Goal: Information Seeking & Learning: Find specific page/section

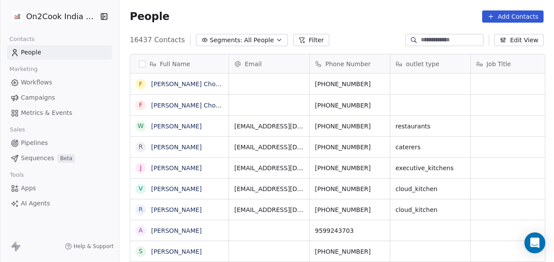
click at [439, 36] on input at bounding box center [451, 40] width 61 height 9
click at [300, 40] on button "Filter" at bounding box center [311, 40] width 36 height 12
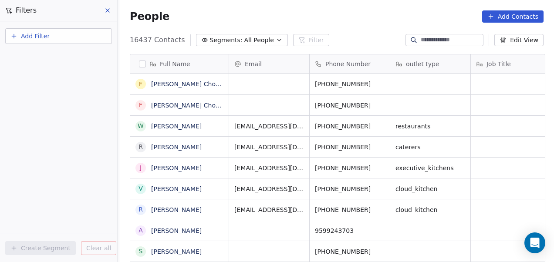
click at [79, 39] on button "Add Filter" at bounding box center [58, 36] width 107 height 16
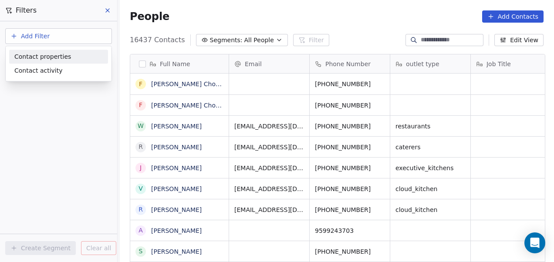
click at [73, 57] on div "Contact properties" at bounding box center [58, 56] width 88 height 9
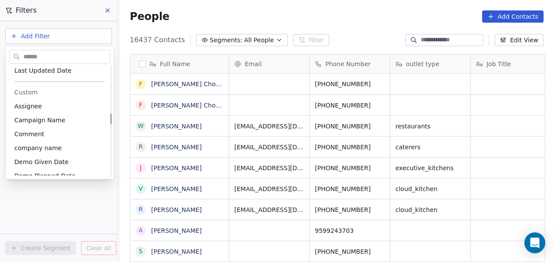
scroll to position [472, 0]
click at [67, 105] on div "Assignee" at bounding box center [59, 105] width 91 height 9
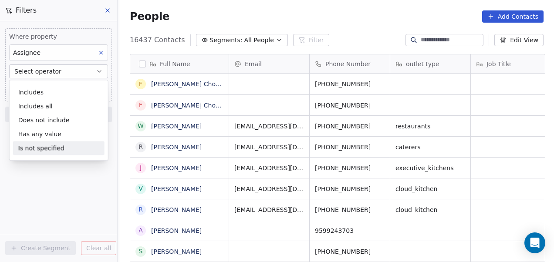
click at [37, 146] on div "Is not specified" at bounding box center [58, 148] width 91 height 14
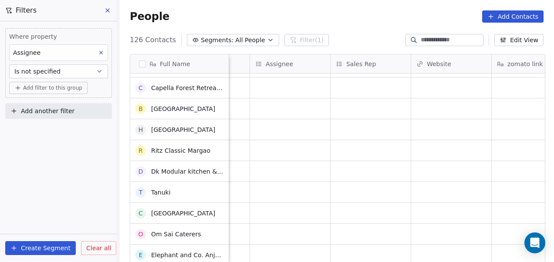
scroll to position [977, 0]
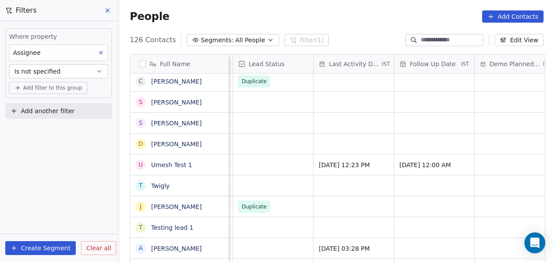
click at [67, 89] on span "Add filter to this group" at bounding box center [52, 87] width 59 height 7
click at [67, 89] on html "On2Cook India Pvt. Ltd. Contacts People Marketing Workflows Campaigns Metrics &…" at bounding box center [277, 131] width 554 height 262
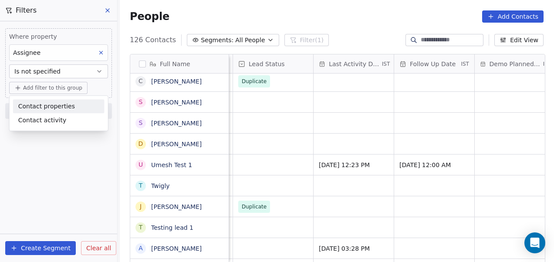
click at [65, 108] on span "Contact properties" at bounding box center [46, 106] width 57 height 9
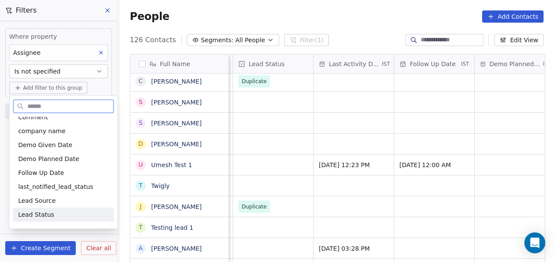
click at [68, 211] on div "Lead Status" at bounding box center [63, 214] width 91 height 9
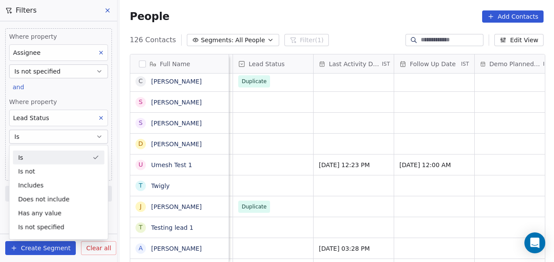
click at [54, 157] on div "Is" at bounding box center [58, 158] width 91 height 14
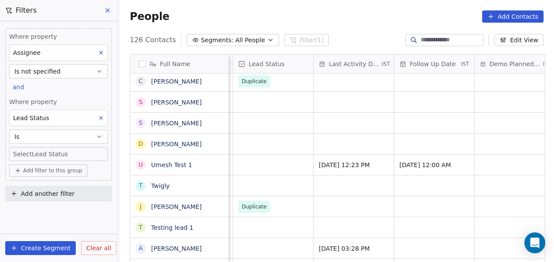
click at [66, 152] on body "On2Cook India Pvt. Ltd. Contacts People Marketing Workflows Campaigns Metrics &…" at bounding box center [277, 131] width 554 height 262
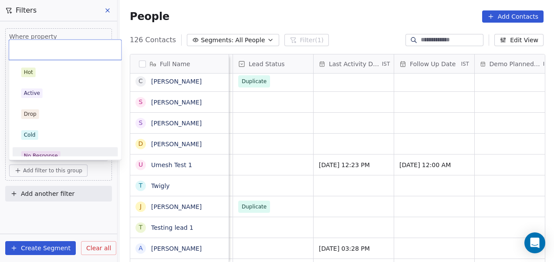
click at [51, 223] on html "On2Cook India Pvt. Ltd. Contacts People Marketing Workflows Campaigns Metrics &…" at bounding box center [277, 131] width 554 height 262
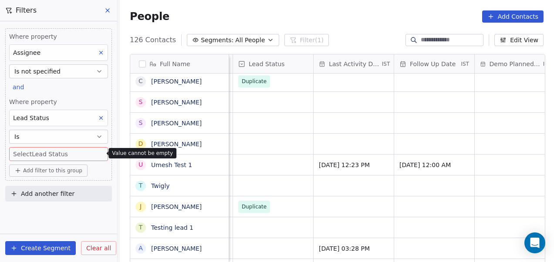
click at [98, 137] on icon "button" at bounding box center [99, 136] width 7 height 7
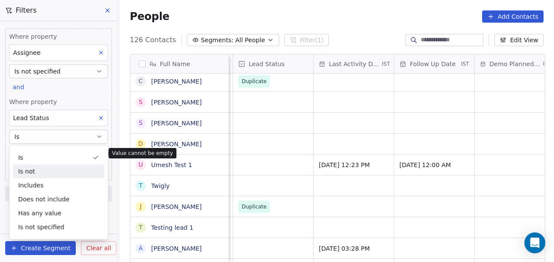
click at [63, 168] on div "Is not" at bounding box center [58, 172] width 91 height 14
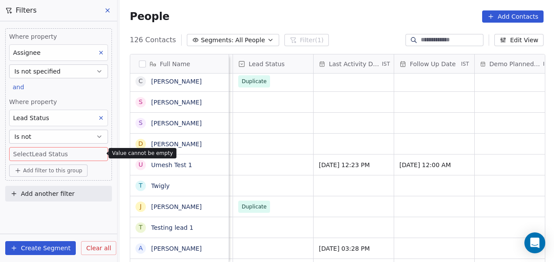
click at [79, 153] on body "On2Cook India Pvt. Ltd. Contacts People Marketing Workflows Campaigns Metrics &…" at bounding box center [277, 131] width 554 height 262
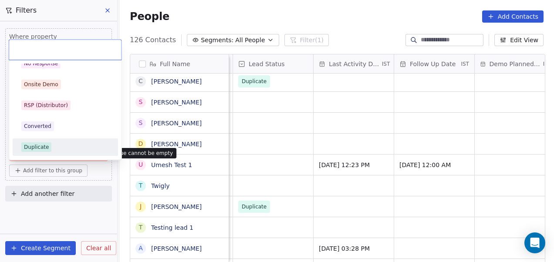
click at [40, 142] on span "Duplicate" at bounding box center [36, 147] width 30 height 10
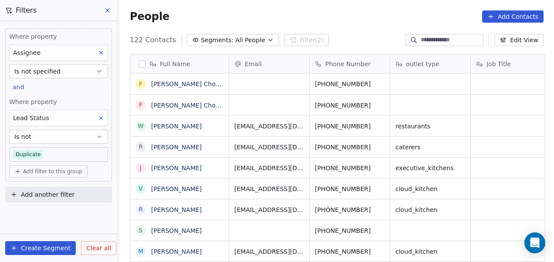
click at [67, 223] on div "Where property Assignee Is not specified and Where property Lead Status Is not …" at bounding box center [58, 141] width 117 height 241
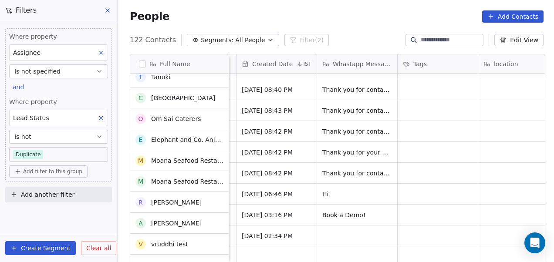
scroll to position [914, 0]
